Goal: Task Accomplishment & Management: Manage account settings

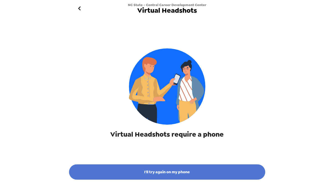
click at [182, 175] on button "I'll try again on my phone" at bounding box center [167, 172] width 196 height 15
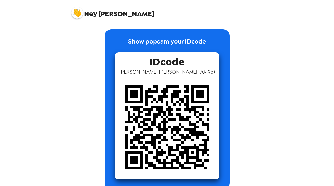
scroll to position [9, 0]
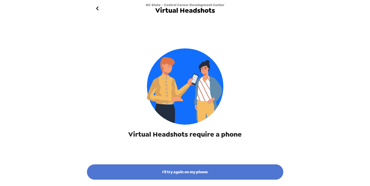
click at [186, 167] on button "I'll try again on my phone" at bounding box center [185, 172] width 196 height 15
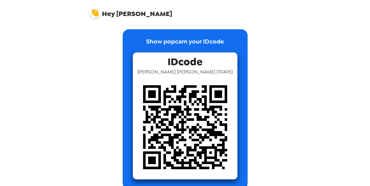
scroll to position [9, 0]
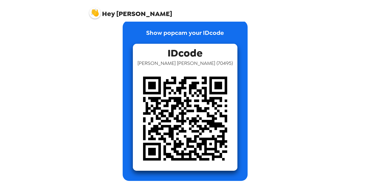
click at [172, 152] on img at bounding box center [185, 119] width 105 height 105
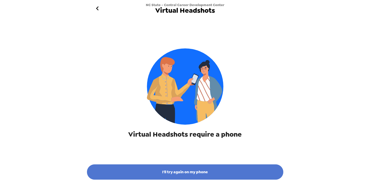
click at [166, 171] on button "I'll try again on my phone" at bounding box center [185, 172] width 196 height 15
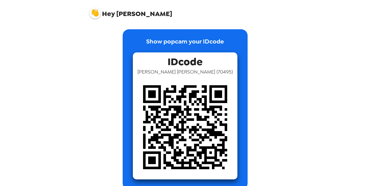
scroll to position [9, 0]
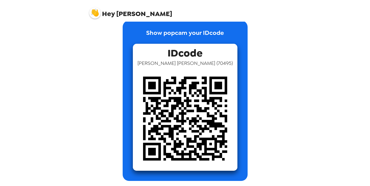
click at [144, 143] on img at bounding box center [185, 119] width 105 height 105
click at [151, 144] on img at bounding box center [185, 119] width 105 height 105
click at [94, 12] on img at bounding box center [94, 12] width 11 height 11
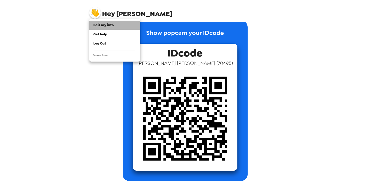
click at [98, 27] on span "Edit my info" at bounding box center [103, 25] width 20 height 4
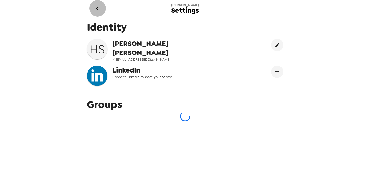
click at [97, 9] on icon "go back" at bounding box center [97, 8] width 3 height 4
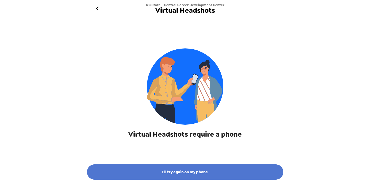
click at [188, 170] on button "I'll try again on my phone" at bounding box center [185, 172] width 196 height 15
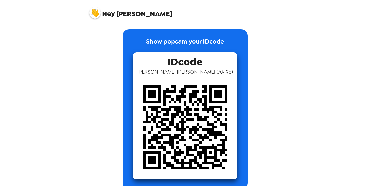
scroll to position [9, 0]
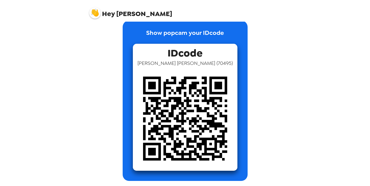
click at [107, 12] on span "Hey" at bounding box center [108, 13] width 13 height 9
click at [96, 12] on img at bounding box center [94, 12] width 11 height 11
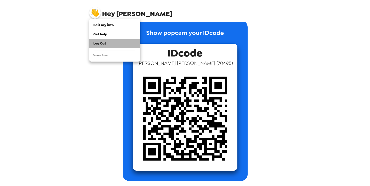
click at [103, 43] on span "Log Out" at bounding box center [99, 43] width 13 height 4
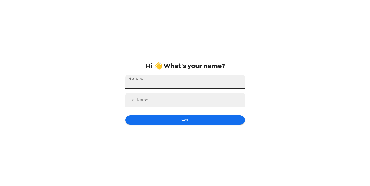
click at [175, 86] on input "First Name" at bounding box center [184, 82] width 119 height 14
type input "[PERSON_NAME]"
click at [148, 102] on input "Last Name" at bounding box center [184, 100] width 119 height 14
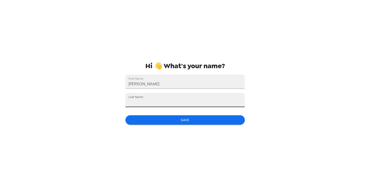
type input "m"
type input "[PERSON_NAME]"
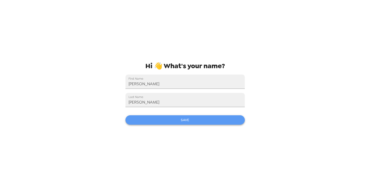
click at [137, 117] on button "Save" at bounding box center [184, 119] width 119 height 9
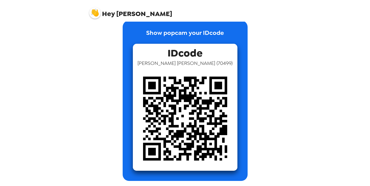
scroll to position [9, 0]
